Goal: Task Accomplishment & Management: Manage account settings

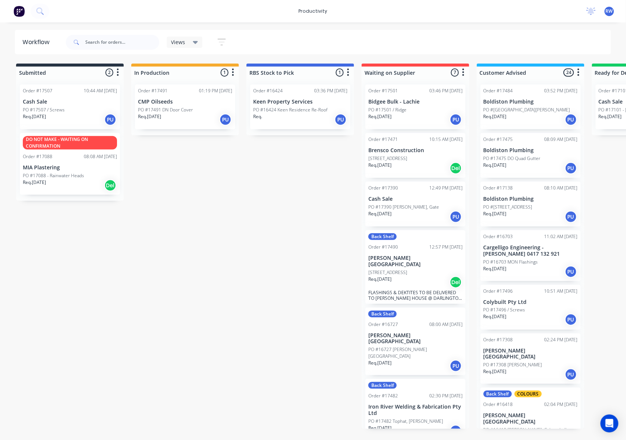
scroll to position [874, 0]
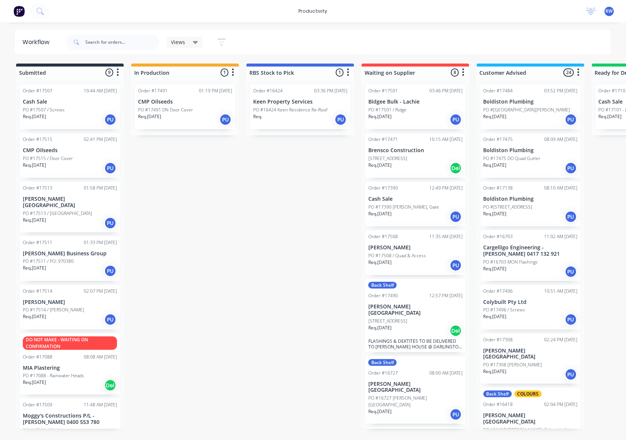
click at [73, 419] on div "Order #17509 11:48 AM [DATE] [PERSON_NAME]'s Constructions P/L - [PERSON_NAME] …" at bounding box center [70, 423] width 100 height 51
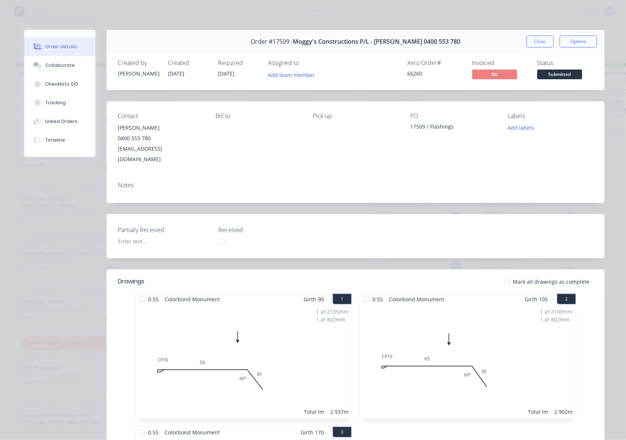
click at [510, 274] on div at bounding box center [507, 281] width 15 height 15
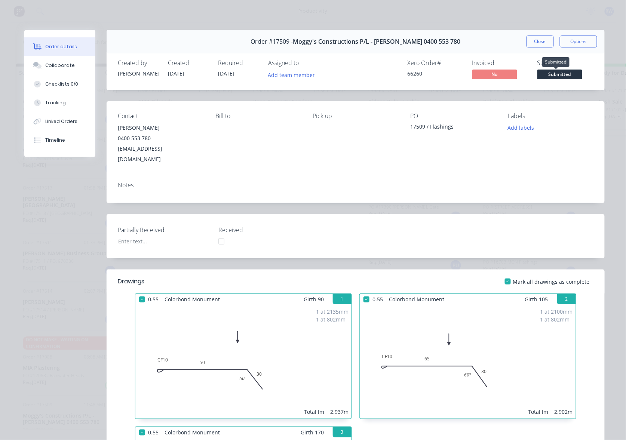
click at [556, 75] on span "Submitted" at bounding box center [559, 74] width 45 height 9
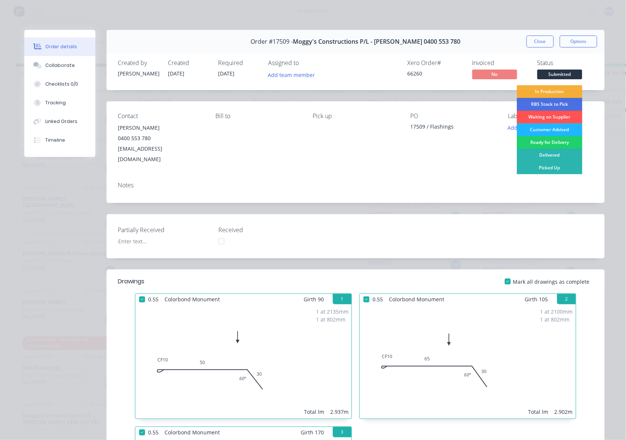
click at [548, 133] on div "Customer Advised" at bounding box center [549, 129] width 65 height 13
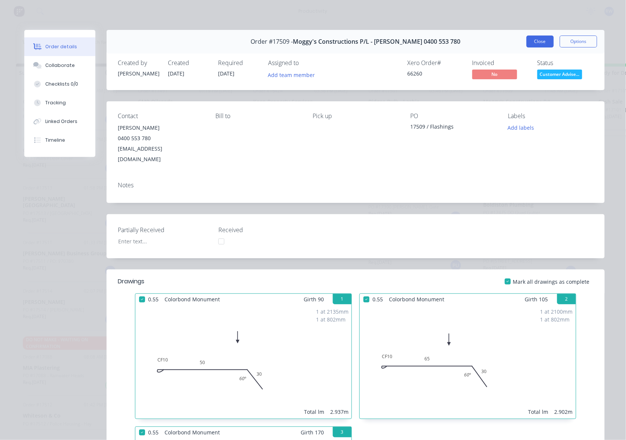
click at [536, 38] on button "Close" at bounding box center [539, 42] width 27 height 12
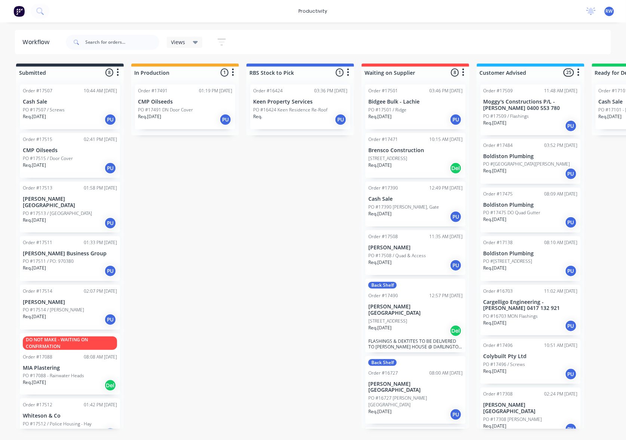
click at [92, 427] on div "Req. [DATE] PU" at bounding box center [70, 433] width 94 height 13
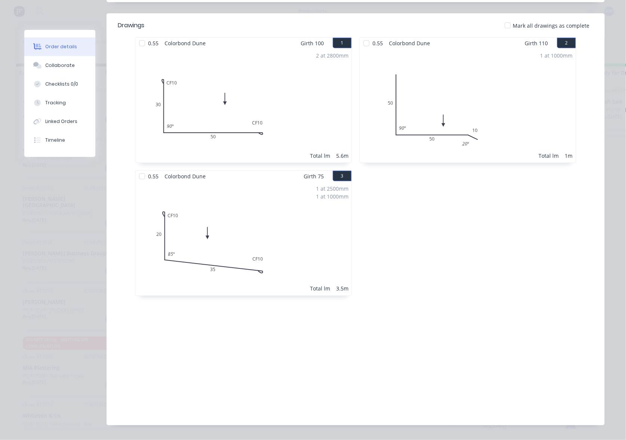
scroll to position [17, 0]
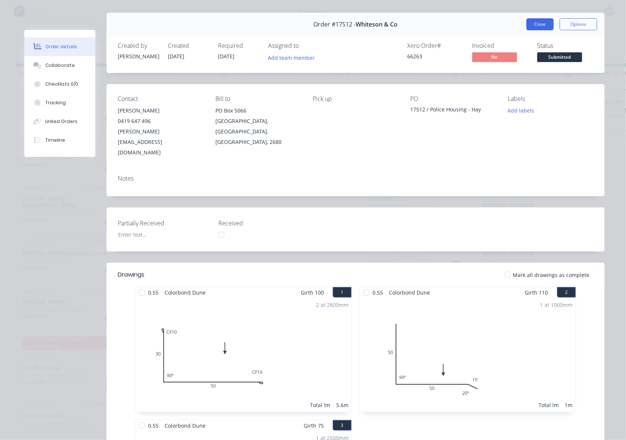
click at [540, 25] on button "Close" at bounding box center [539, 24] width 27 height 12
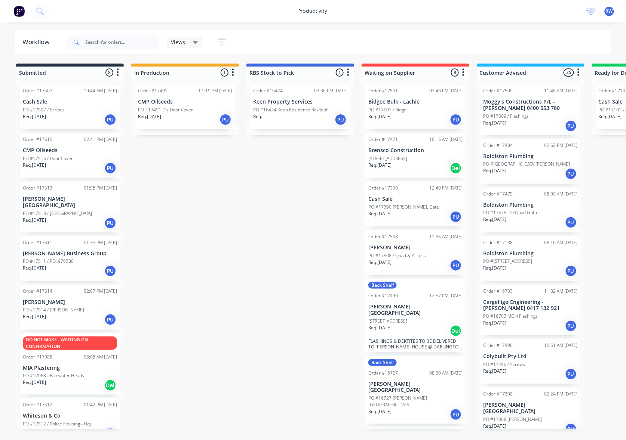
click at [52, 217] on div "Req. [DATE] PU" at bounding box center [70, 223] width 94 height 13
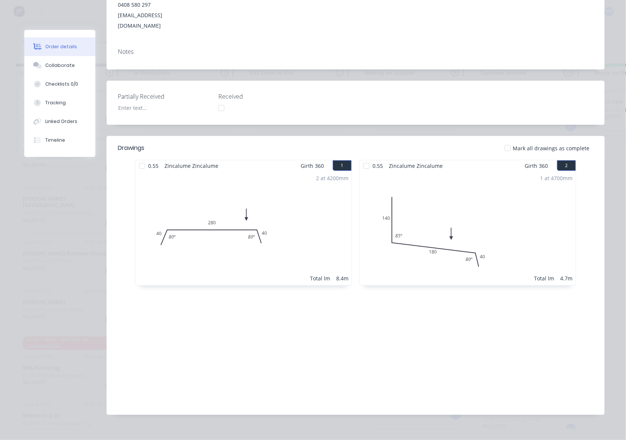
scroll to position [0, 0]
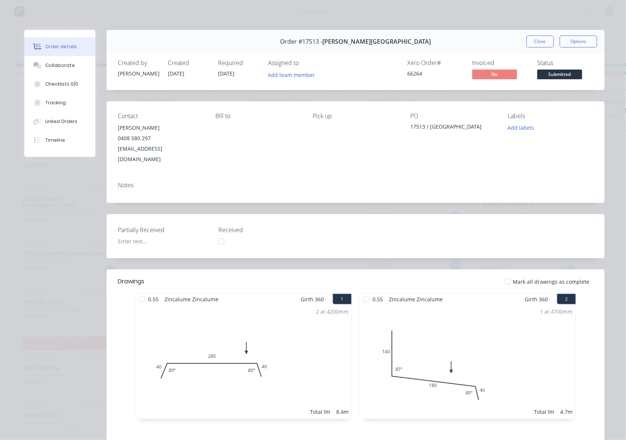
click at [506, 274] on div at bounding box center [507, 281] width 15 height 15
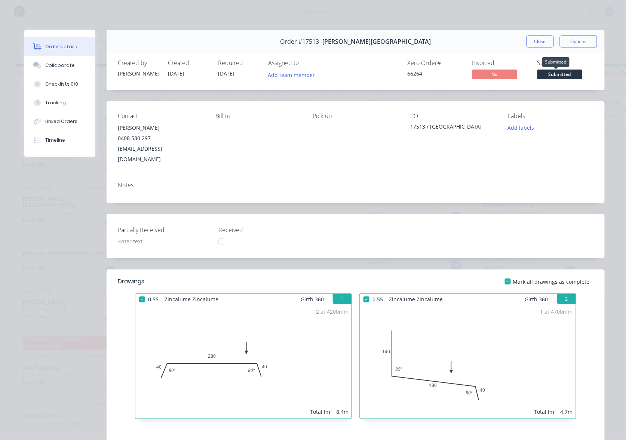
click at [550, 72] on span "Submitted" at bounding box center [559, 74] width 45 height 9
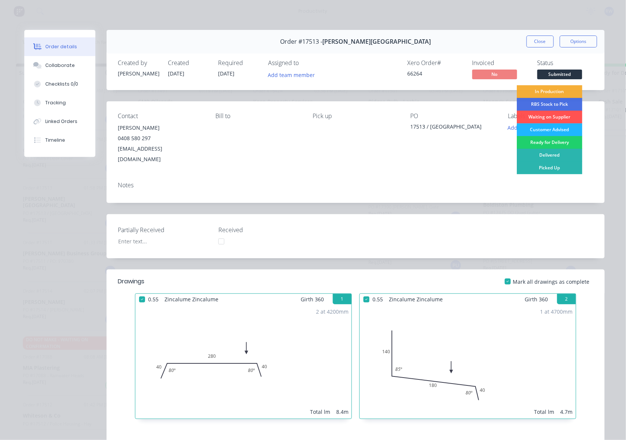
click at [549, 129] on div "Customer Advised" at bounding box center [549, 129] width 65 height 13
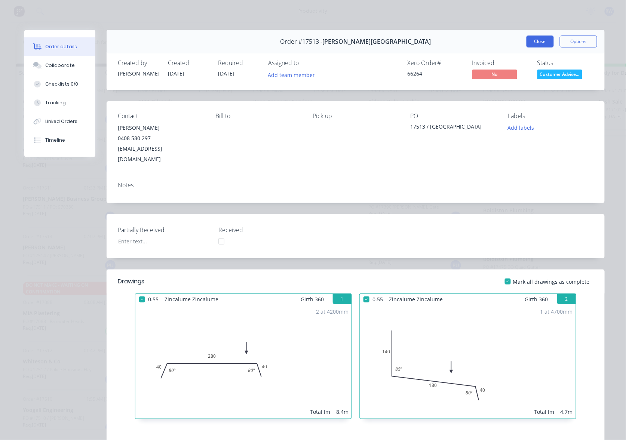
click at [536, 46] on button "Close" at bounding box center [539, 42] width 27 height 12
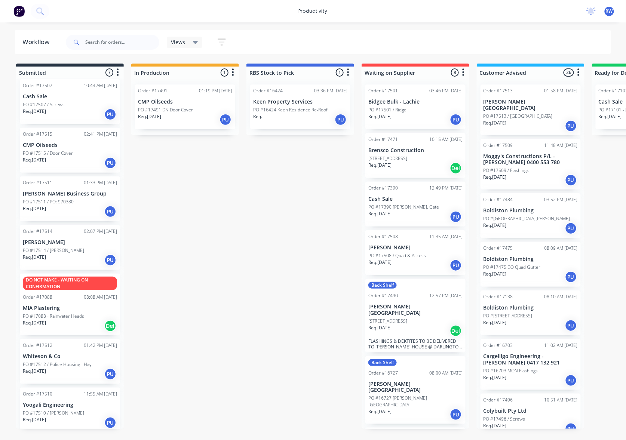
scroll to position [7, 0]
click at [67, 411] on div "PO #17510 / [PERSON_NAME]" at bounding box center [70, 411] width 94 height 7
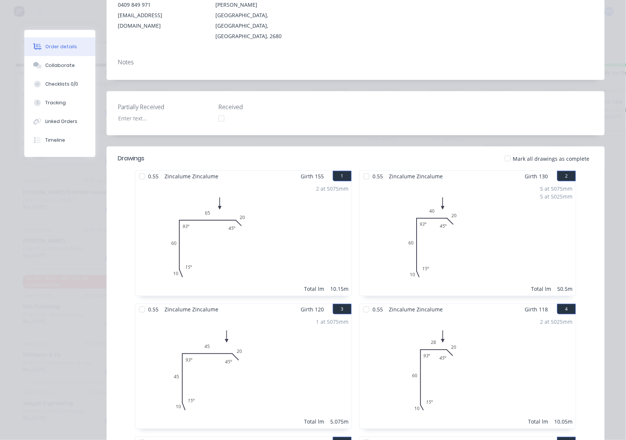
scroll to position [0, 0]
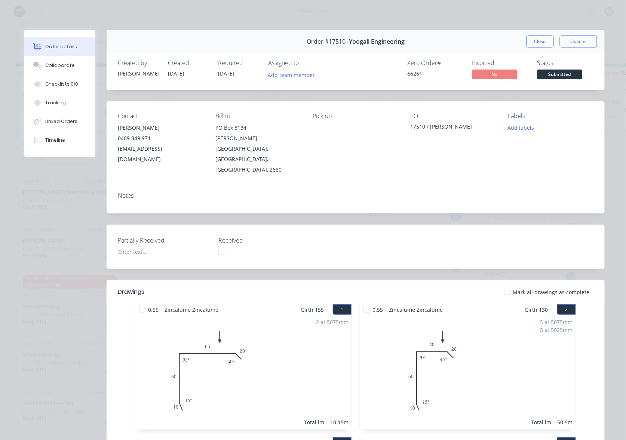
click at [511, 284] on div at bounding box center [507, 291] width 15 height 15
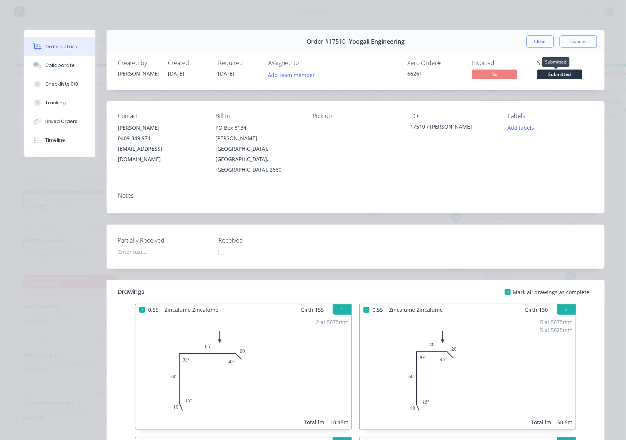
click at [558, 78] on span "Submitted" at bounding box center [559, 74] width 45 height 9
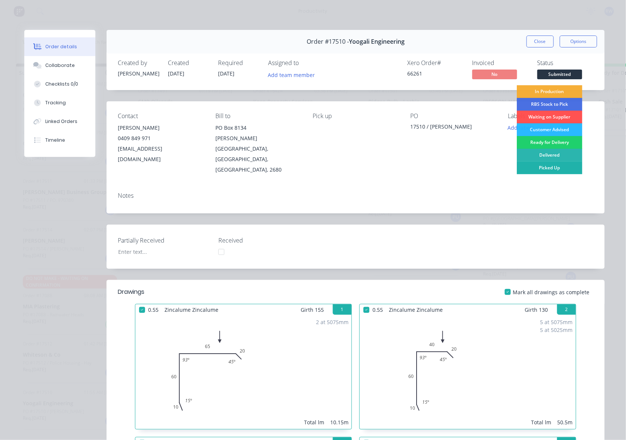
click at [542, 168] on div "Picked Up" at bounding box center [549, 167] width 65 height 13
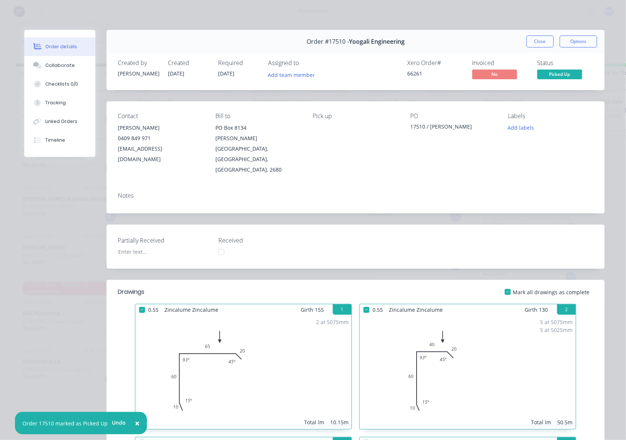
click at [530, 43] on button "Close" at bounding box center [539, 42] width 27 height 12
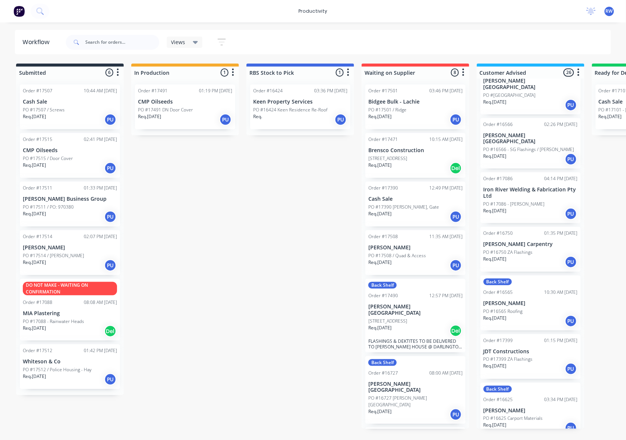
scroll to position [498, 0]
click at [514, 355] on p "PO #17399 ZA Flashings" at bounding box center [507, 358] width 49 height 7
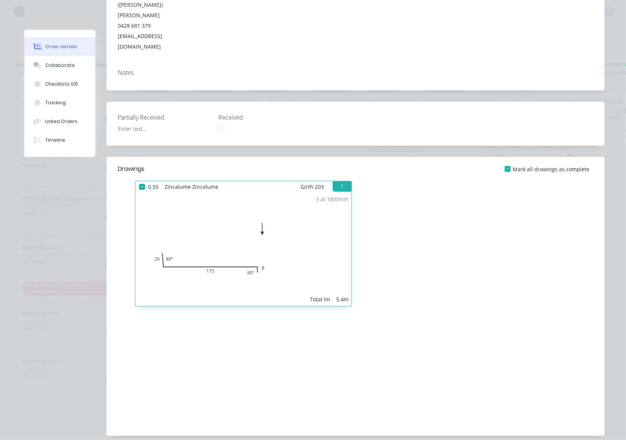
scroll to position [0, 0]
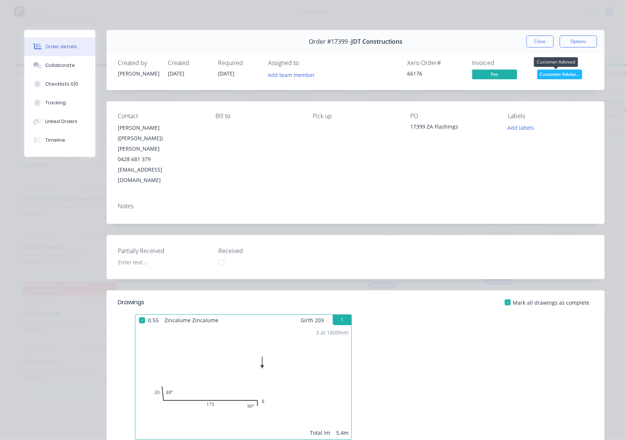
click at [558, 74] on span "Customer Advise..." at bounding box center [559, 74] width 45 height 9
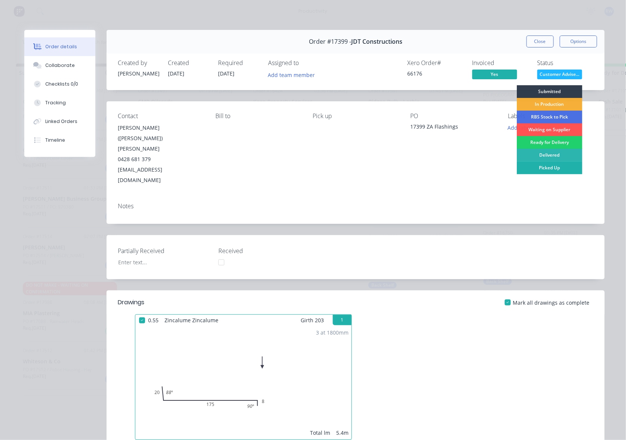
click at [552, 167] on div "Picked Up" at bounding box center [549, 167] width 65 height 13
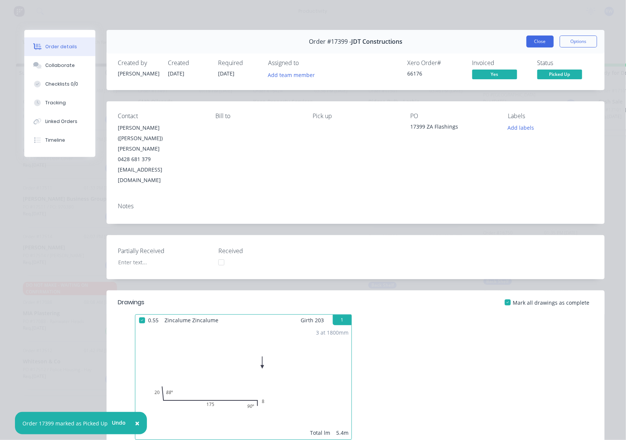
click at [543, 39] on button "Close" at bounding box center [539, 42] width 27 height 12
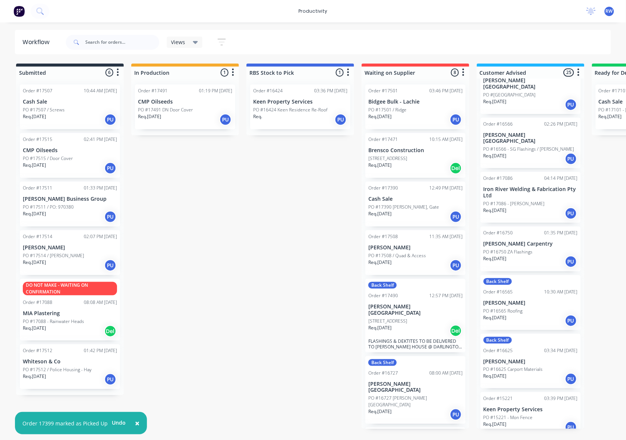
click at [64, 213] on div "Req. [DATE] PU" at bounding box center [70, 216] width 94 height 13
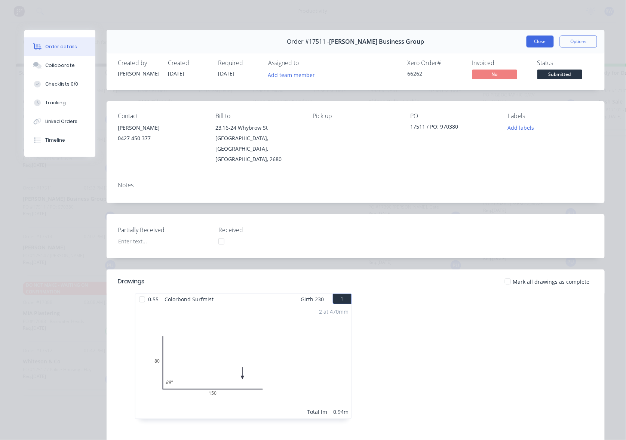
click at [535, 37] on button "Close" at bounding box center [539, 42] width 27 height 12
